Goal: Task Accomplishment & Management: Complete application form

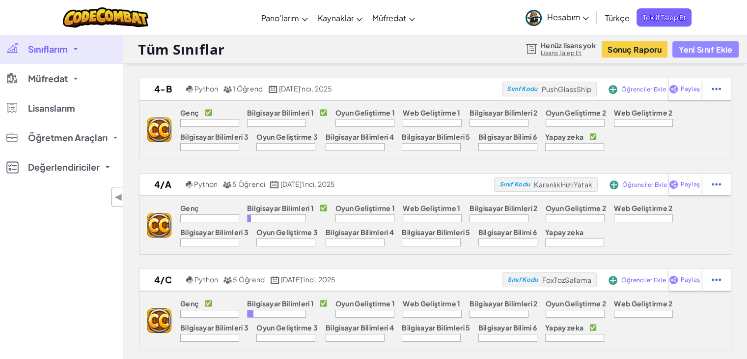
click at [706, 52] on font "Yeni Sınıf Ekle" at bounding box center [705, 49] width 54 height 10
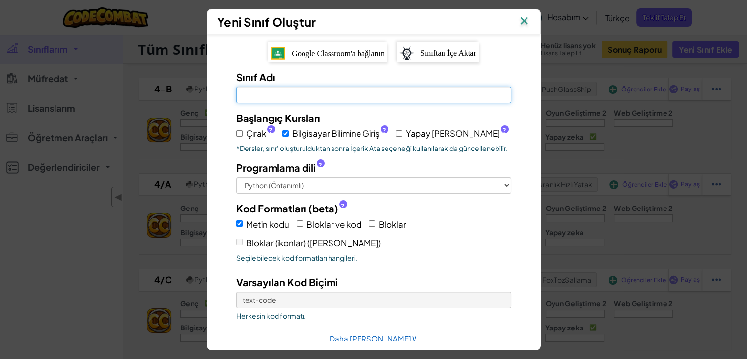
click at [280, 99] on input "Sınıf Adı [PERSON_NAME]" at bounding box center [373, 94] width 275 height 17
type input "7/A"
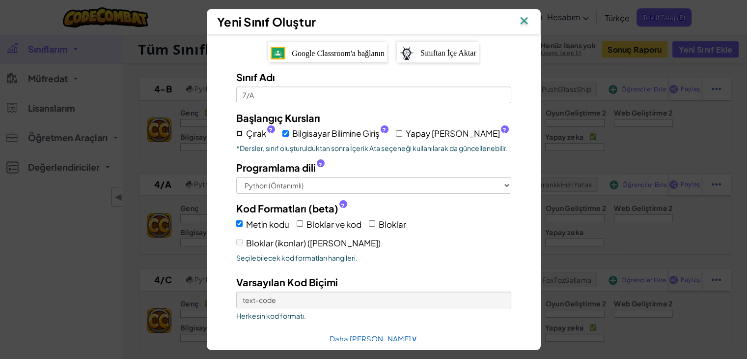
click at [237, 132] on input "Çırak ?" at bounding box center [239, 133] width 6 height 6
checkbox input "true"
click at [396, 133] on input "Yapay [PERSON_NAME] ?" at bounding box center [399, 133] width 6 height 6
checkbox input "true"
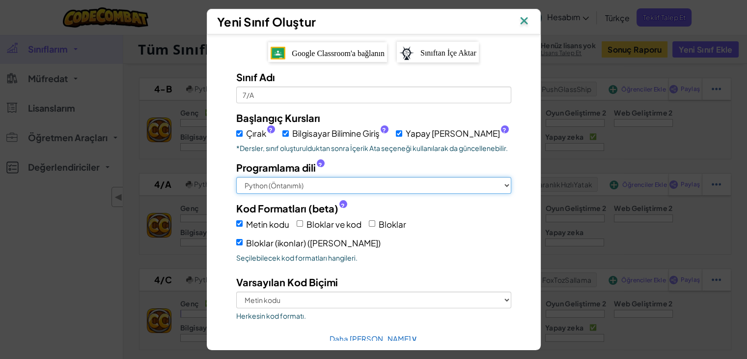
click at [390, 184] on select "Python (Öntanımlı) JavaScript C++ [GEOGRAPHIC_DATA] (Deneysel)" at bounding box center [373, 185] width 275 height 17
click at [297, 222] on input "Bloklar ve kod" at bounding box center [300, 223] width 6 height 6
checkbox input "true"
click at [369, 221] on input "Bloklar" at bounding box center [372, 223] width 6 height 6
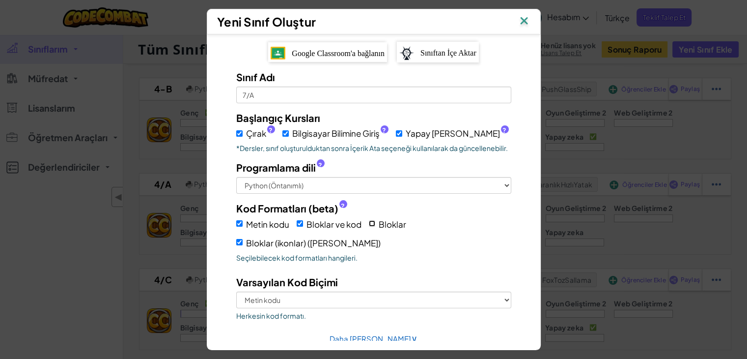
checkbox input "true"
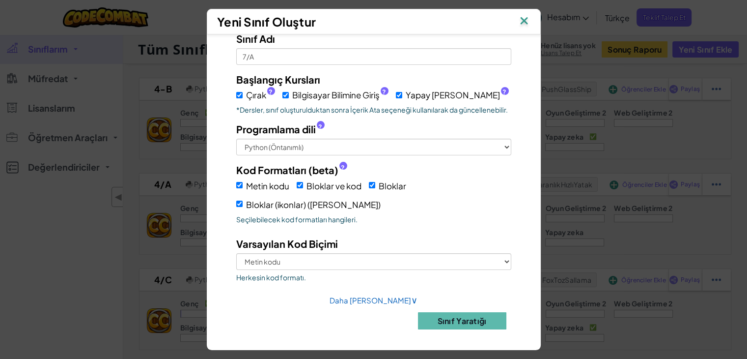
scroll to position [39, 0]
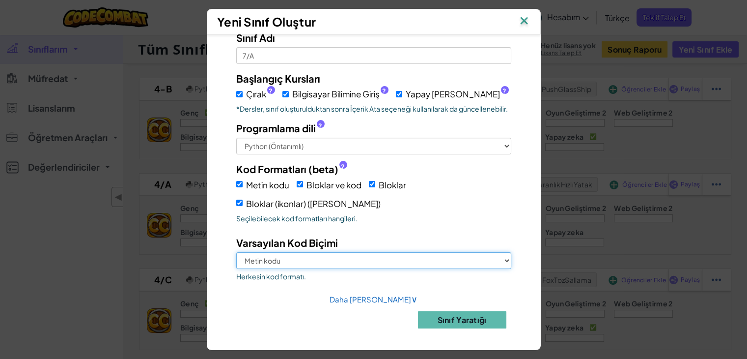
click at [259, 258] on select "Metin kodu Bloklar ve kod Bloklar Bloklar (ikonlar) ([PERSON_NAME])" at bounding box center [373, 260] width 275 height 17
select select "blocks-and-code"
click at [236, 252] on select "Metin kodu Bloklar ve kod Bloklar Bloklar (ikonlar) ([PERSON_NAME])" at bounding box center [373, 260] width 275 height 17
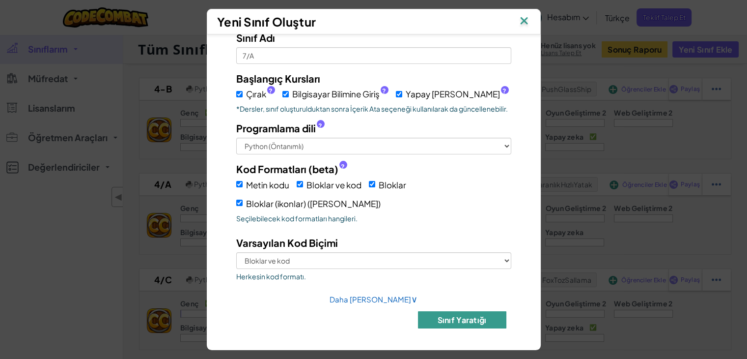
click at [446, 317] on font "Sınıf Yaratığı" at bounding box center [462, 319] width 49 height 10
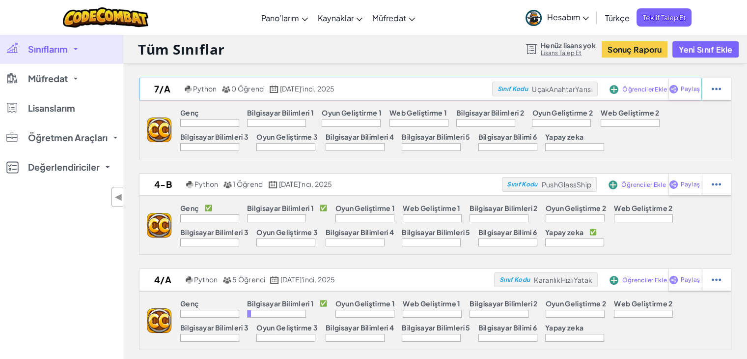
click at [637, 90] on font "Öğrenciler Ekle" at bounding box center [644, 88] width 45 height 7
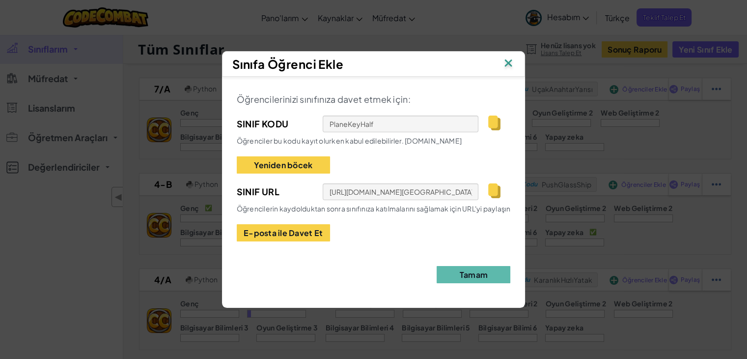
click at [509, 68] on img at bounding box center [508, 63] width 13 height 15
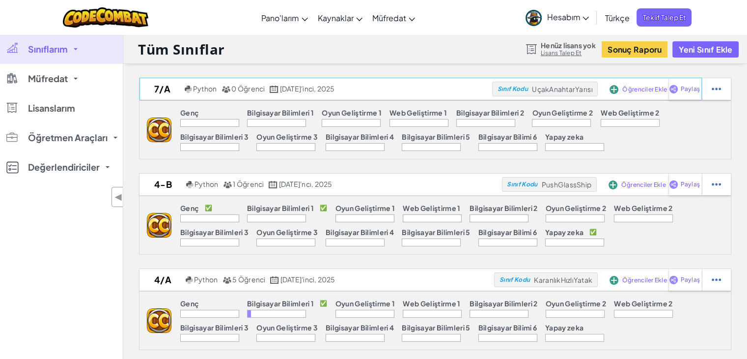
click at [638, 92] on font "Öğrenciler Ekle" at bounding box center [644, 88] width 45 height 7
